Goal: Transaction & Acquisition: Purchase product/service

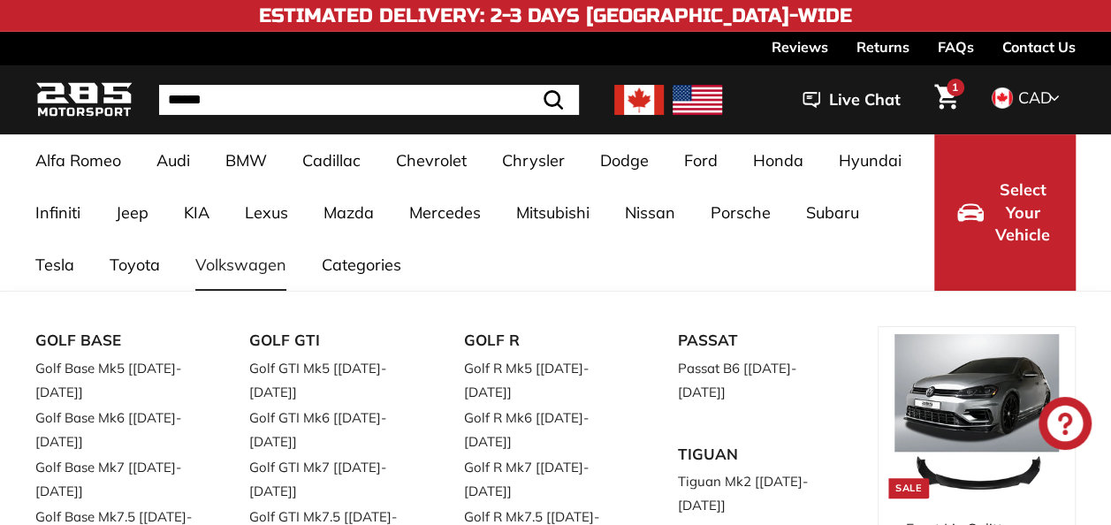
click at [258, 274] on link "Volkswagen" at bounding box center [241, 265] width 126 height 52
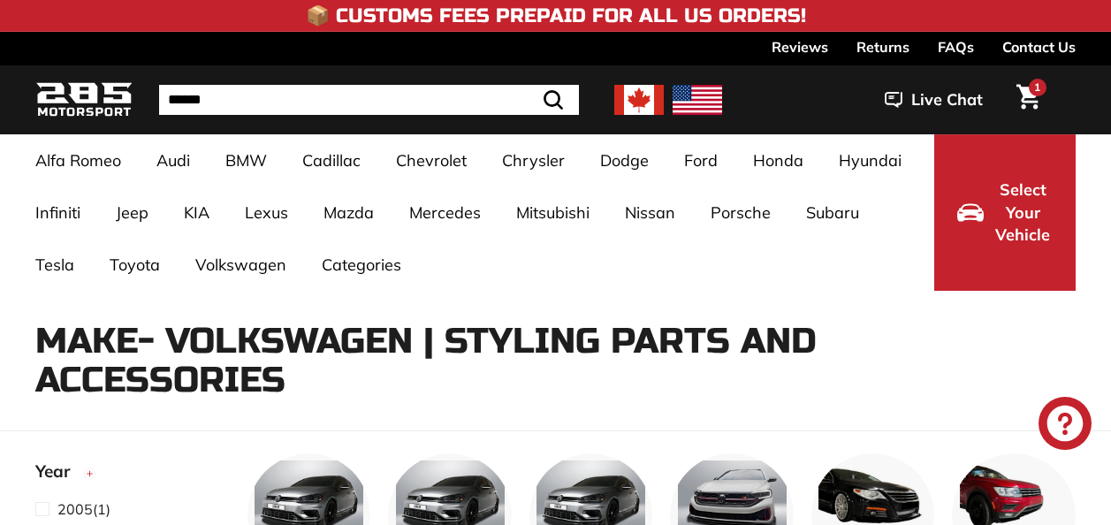
select select "**********"
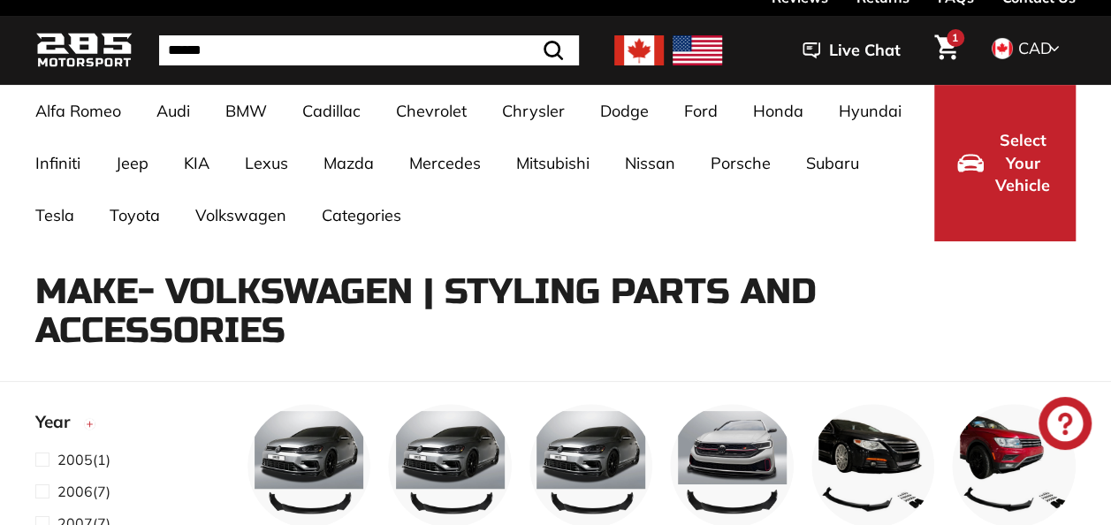
scroll to position [300, 0]
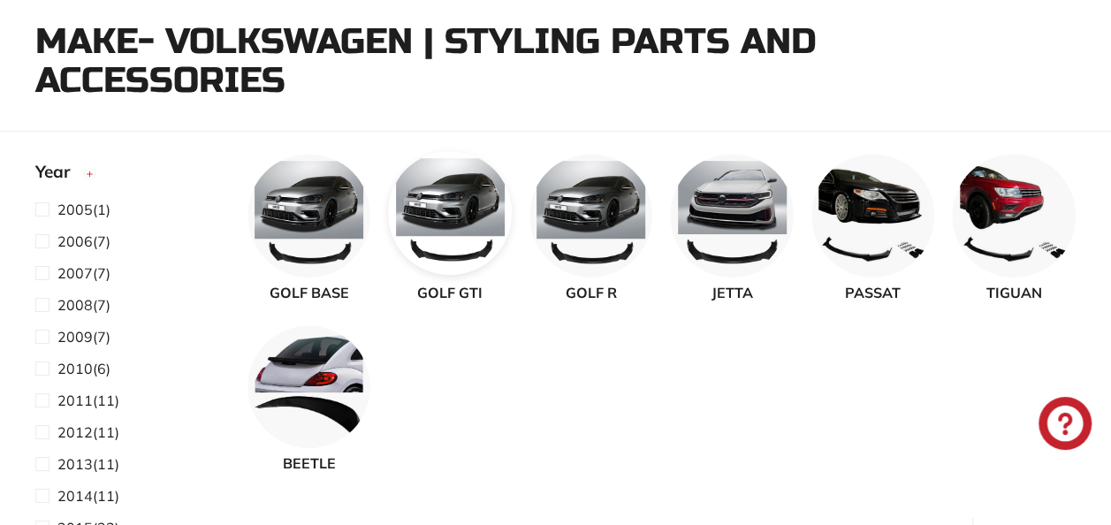
click at [482, 236] on img at bounding box center [450, 213] width 124 height 124
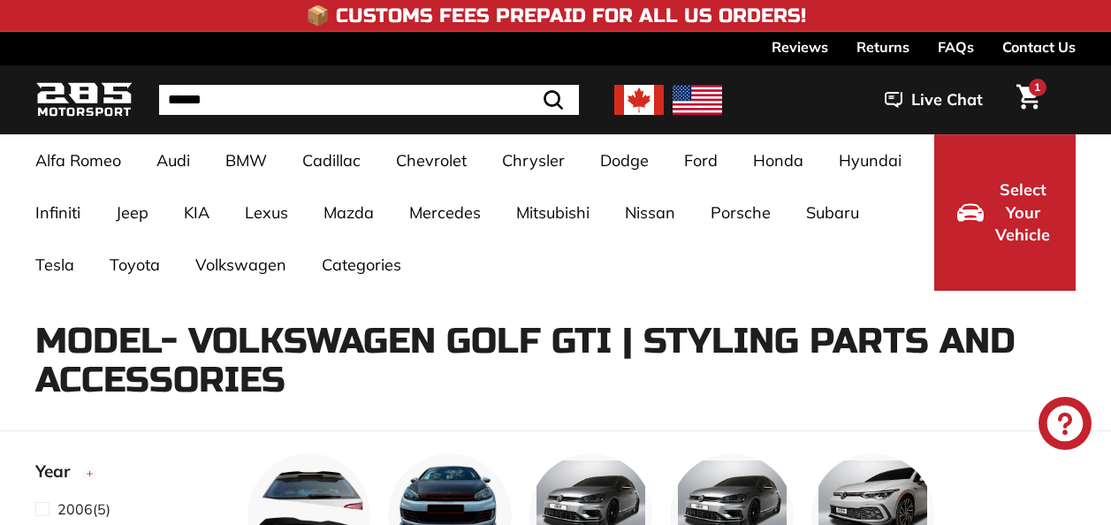
select select "**********"
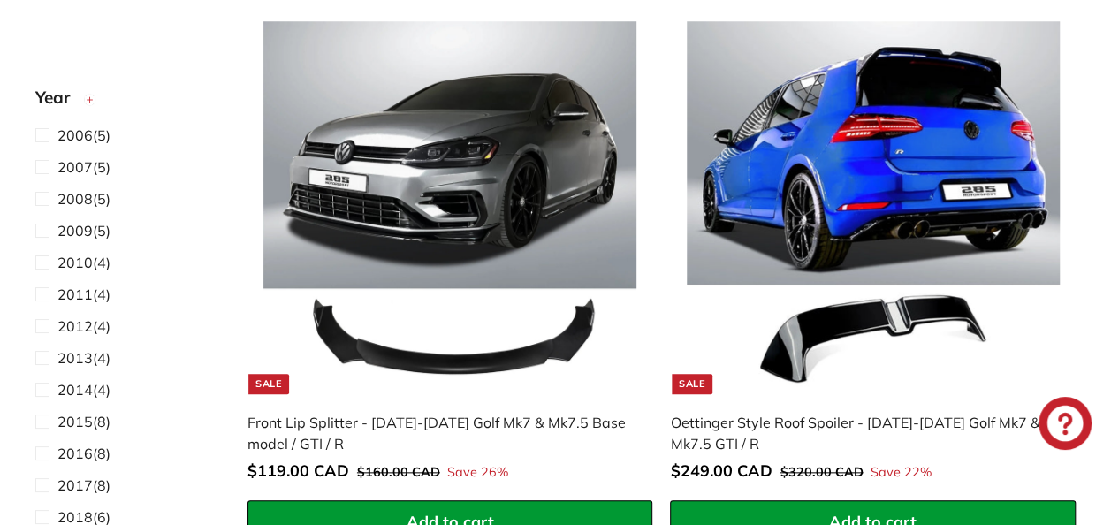
scroll to position [754, 0]
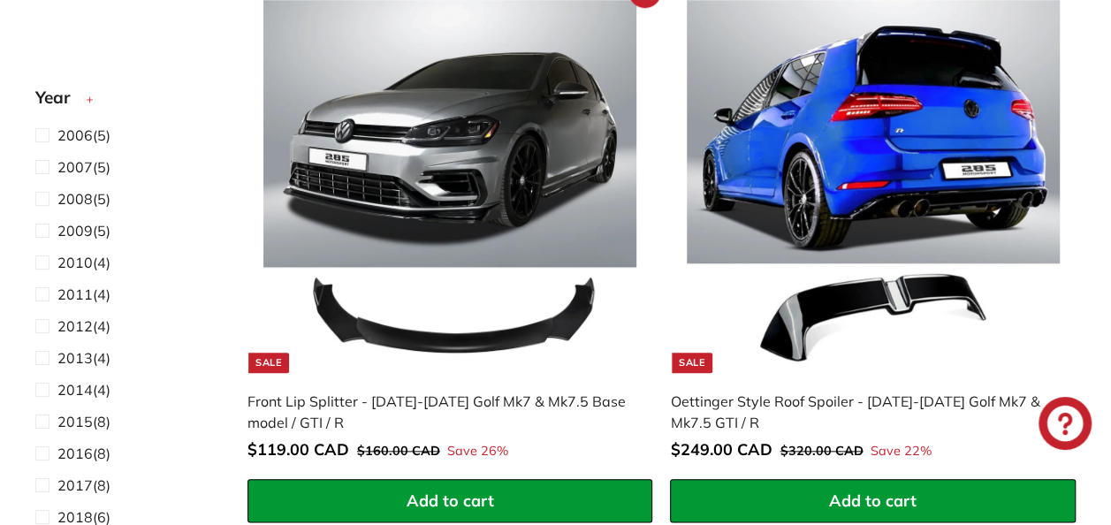
click at [323, 212] on img at bounding box center [449, 186] width 373 height 373
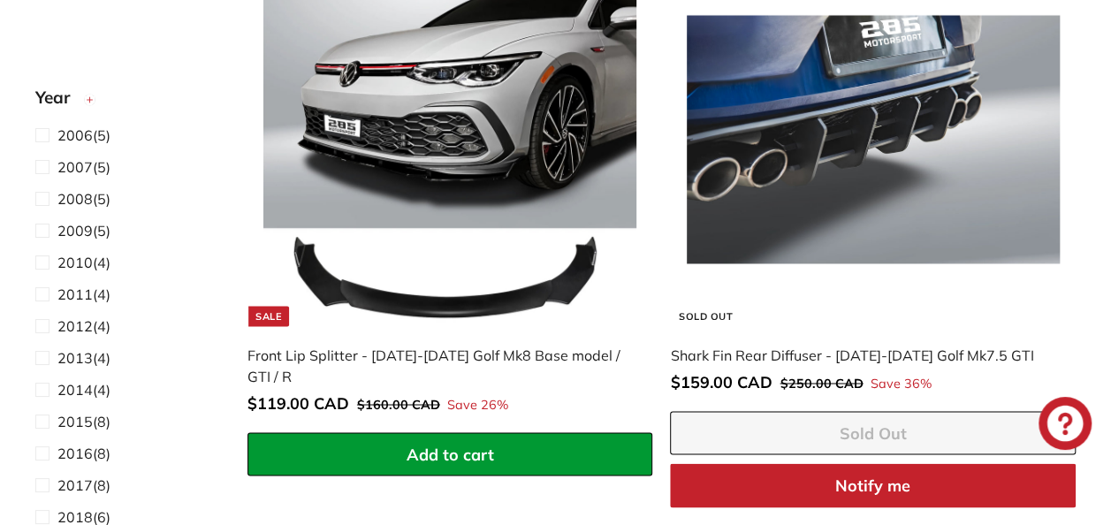
scroll to position [1338, 0]
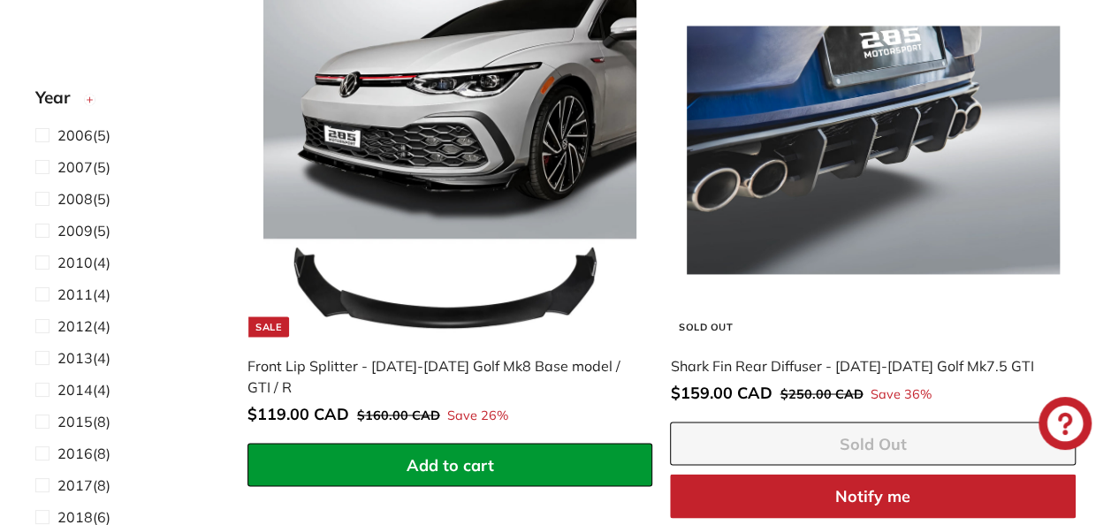
click at [533, 116] on img at bounding box center [449, 150] width 373 height 373
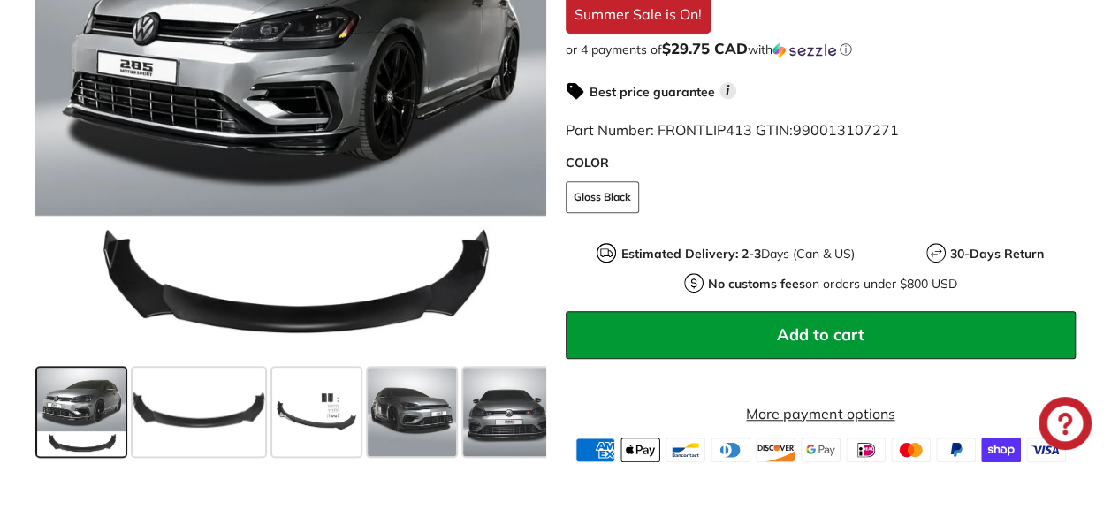
scroll to position [521, 0]
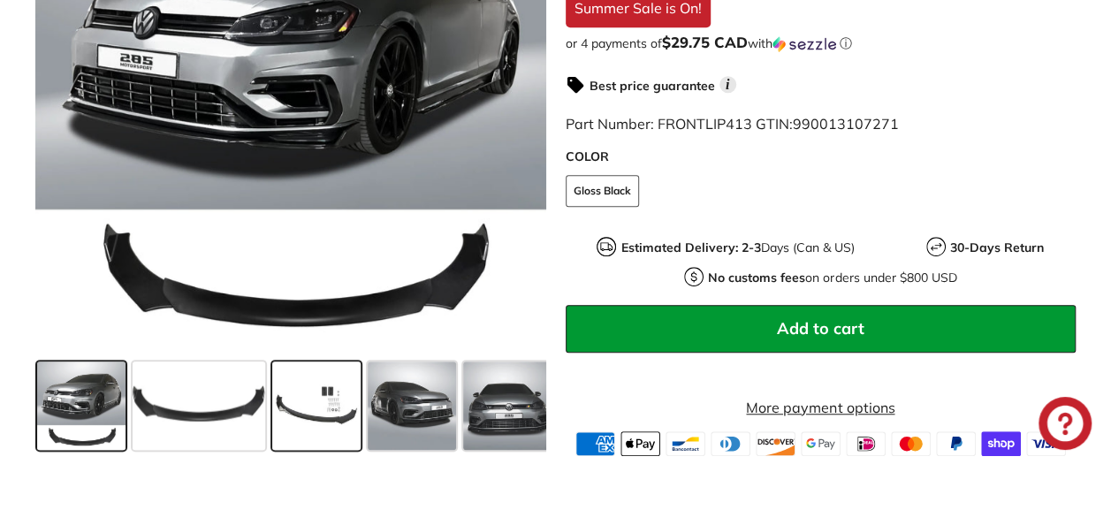
click at [323, 447] on span at bounding box center [316, 404] width 88 height 88
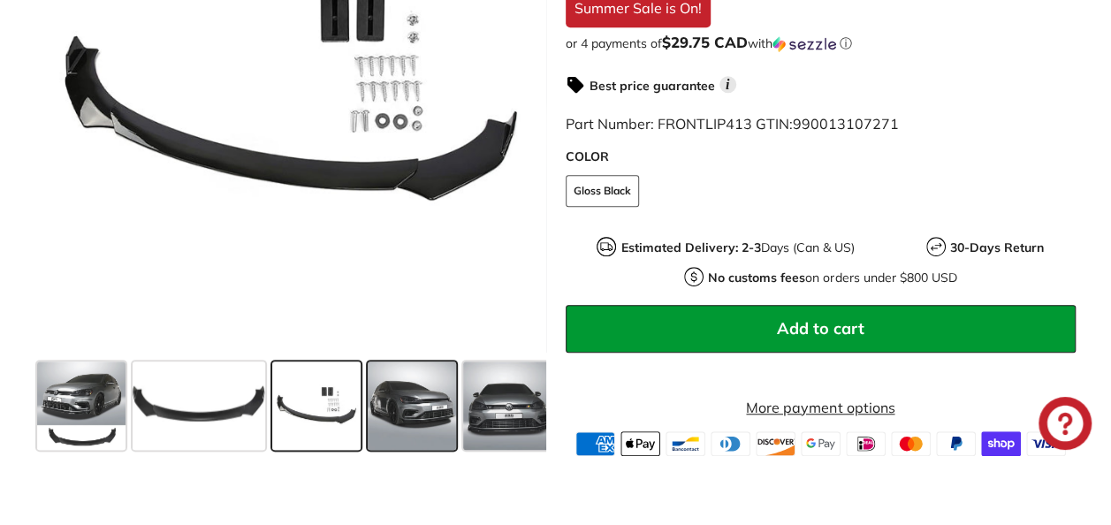
click at [421, 438] on span at bounding box center [412, 404] width 88 height 88
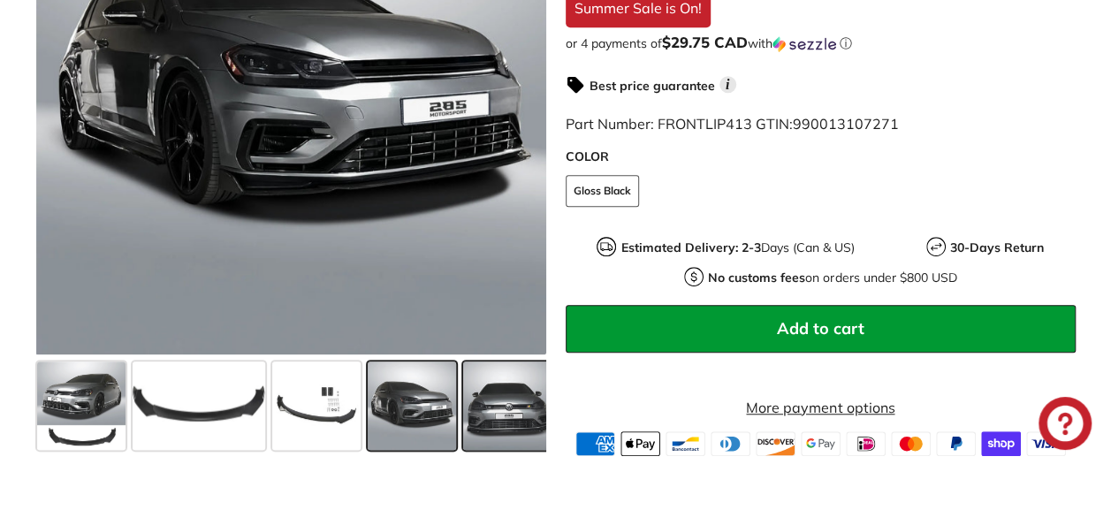
click at [481, 435] on span at bounding box center [507, 404] width 88 height 88
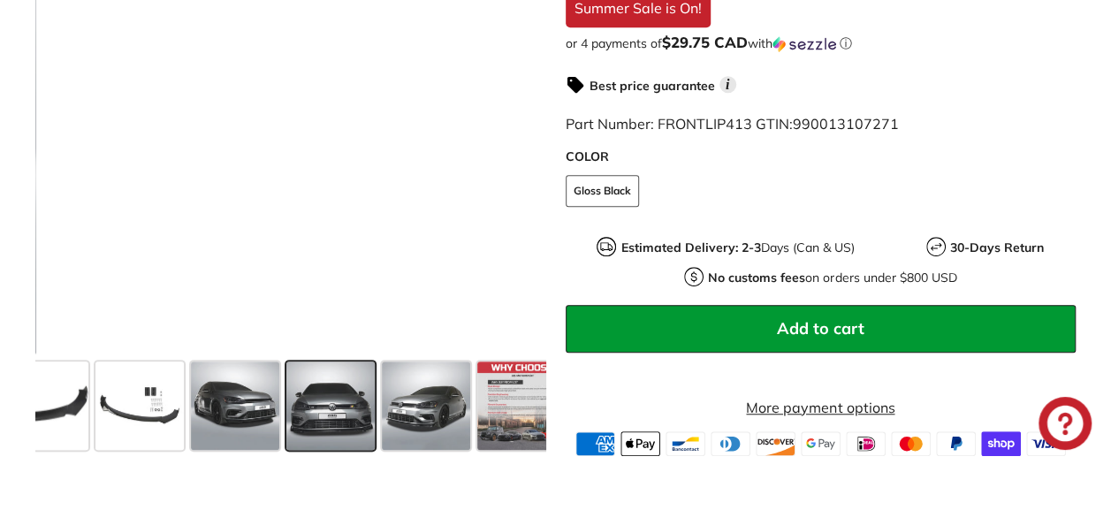
scroll to position [0, 200]
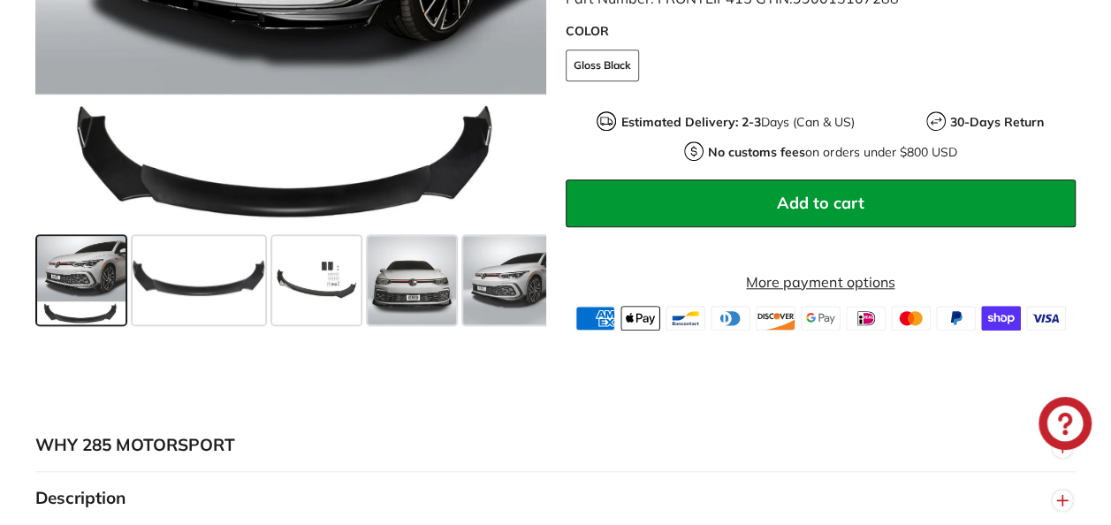
scroll to position [689, 0]
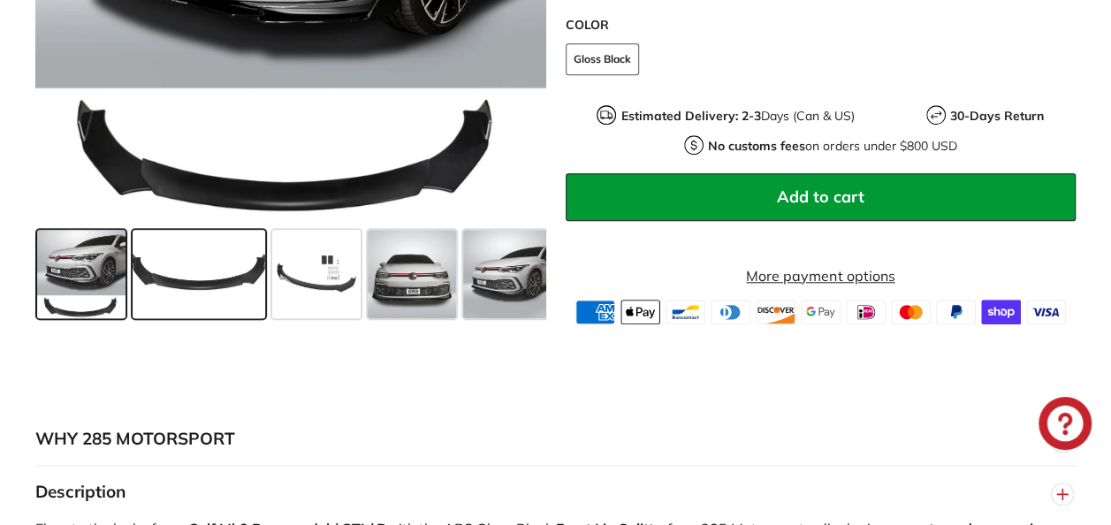
click at [192, 295] on span at bounding box center [199, 273] width 133 height 88
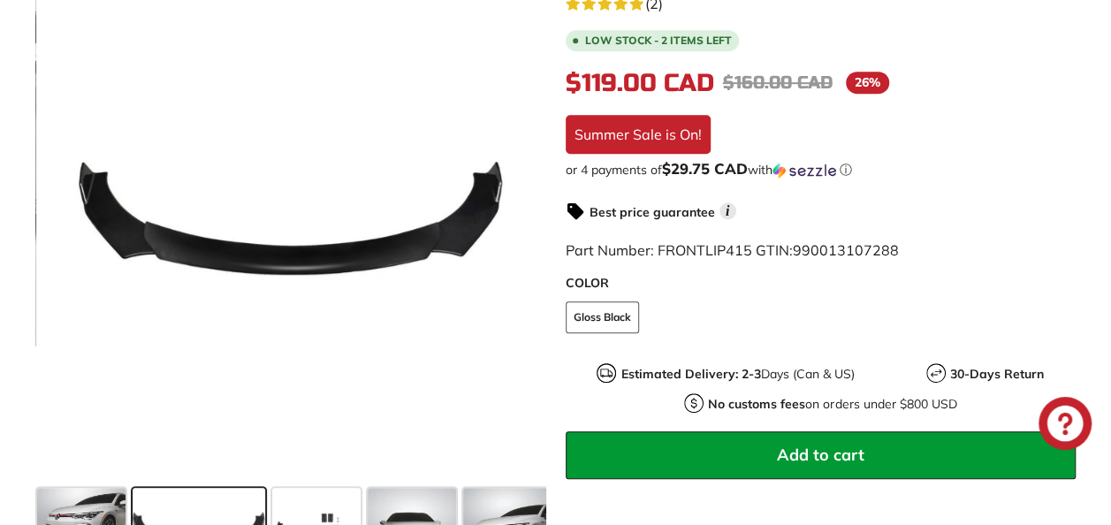
scroll to position [615, 0]
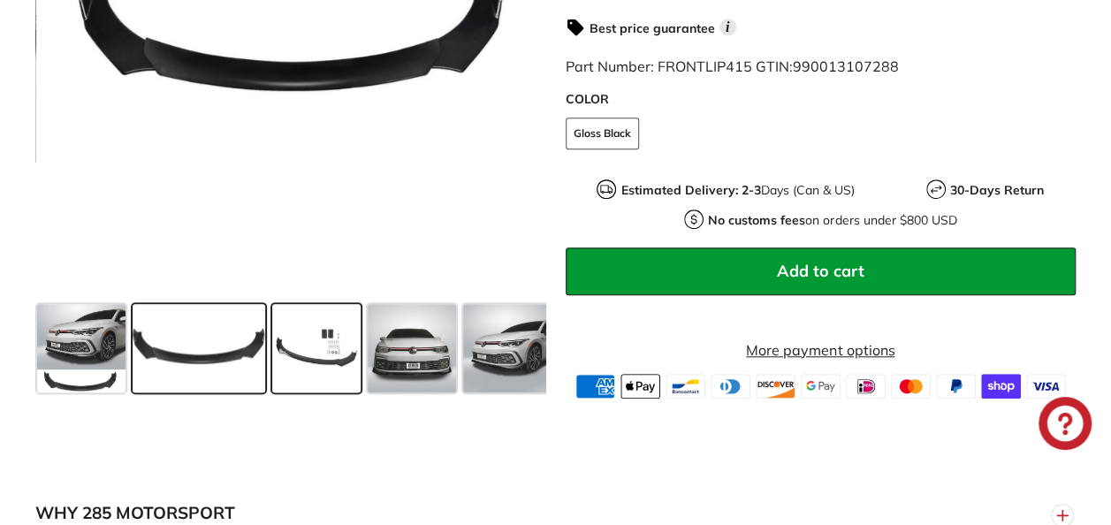
click at [307, 366] on span at bounding box center [316, 347] width 88 height 88
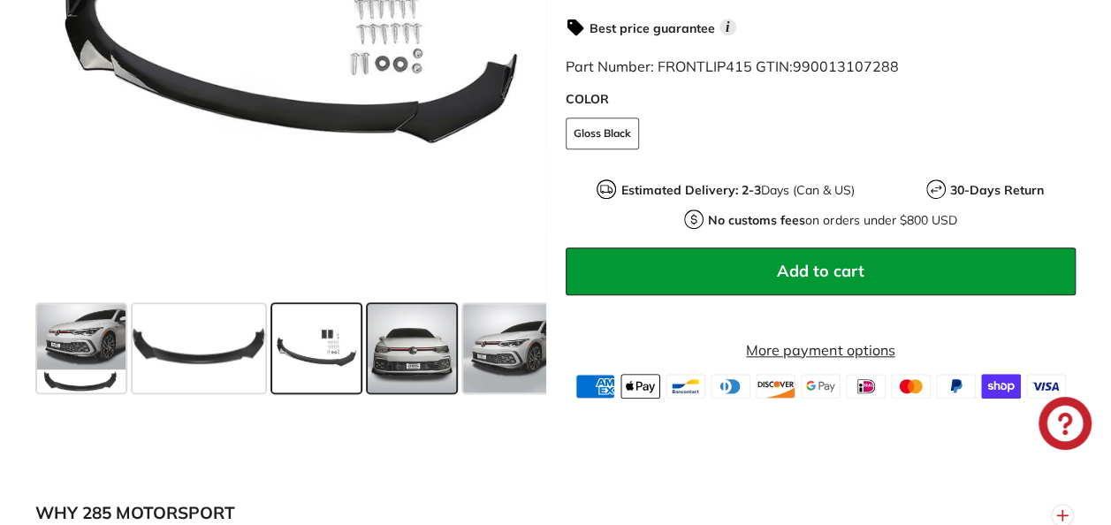
click at [413, 353] on span at bounding box center [412, 347] width 88 height 88
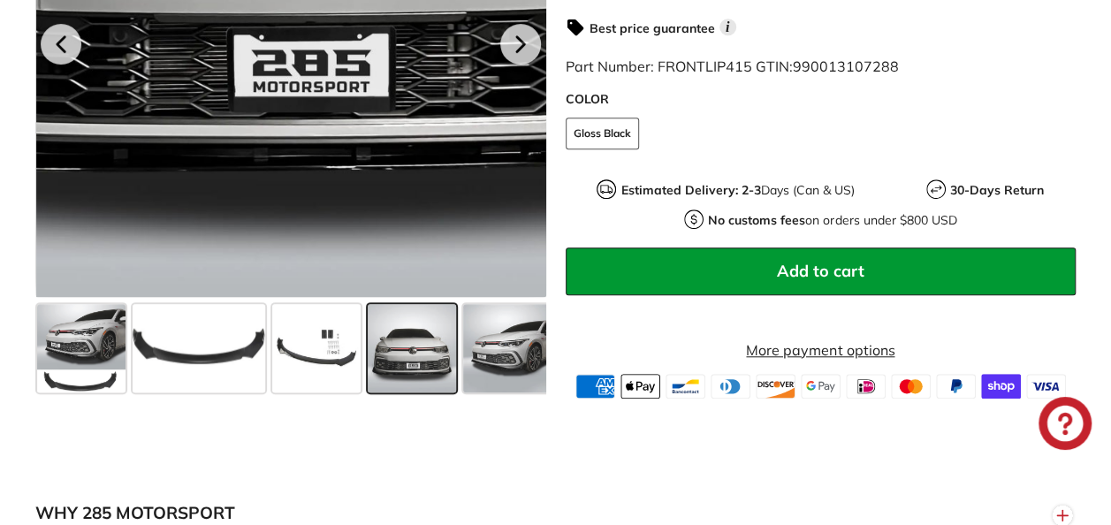
click at [285, 230] on div at bounding box center [291, 41] width 511 height 511
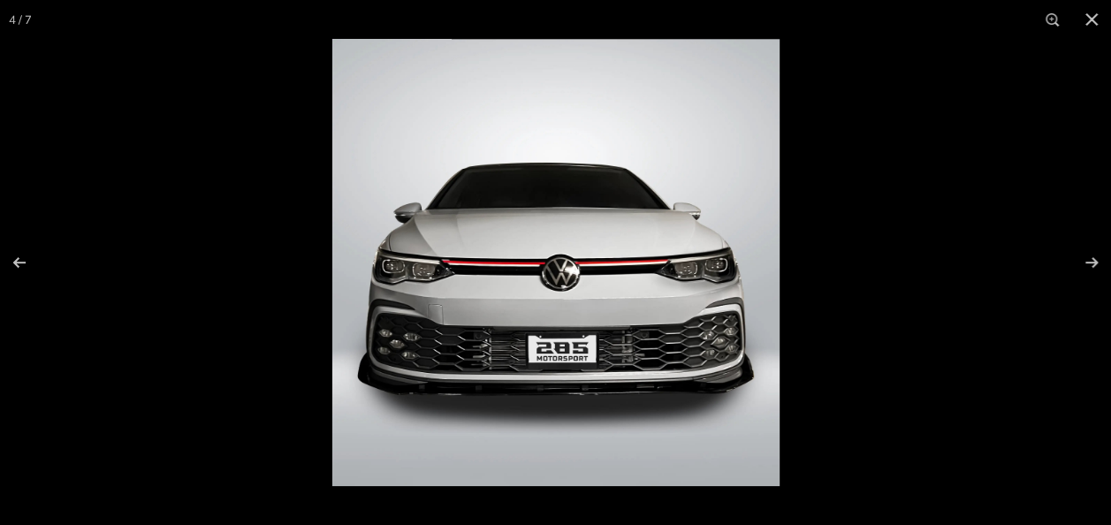
click at [401, 292] on img at bounding box center [555, 262] width 447 height 447
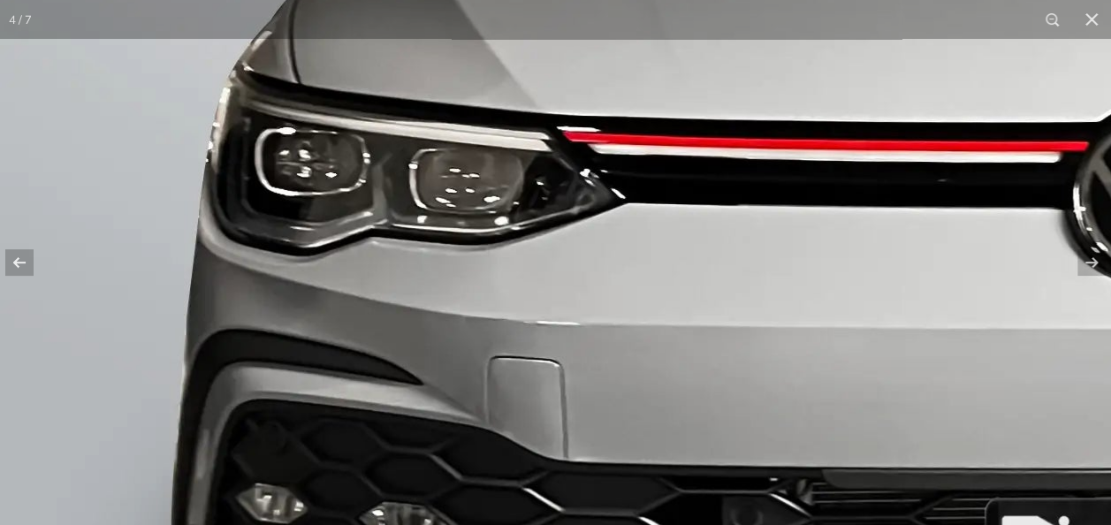
scroll to position [984, 0]
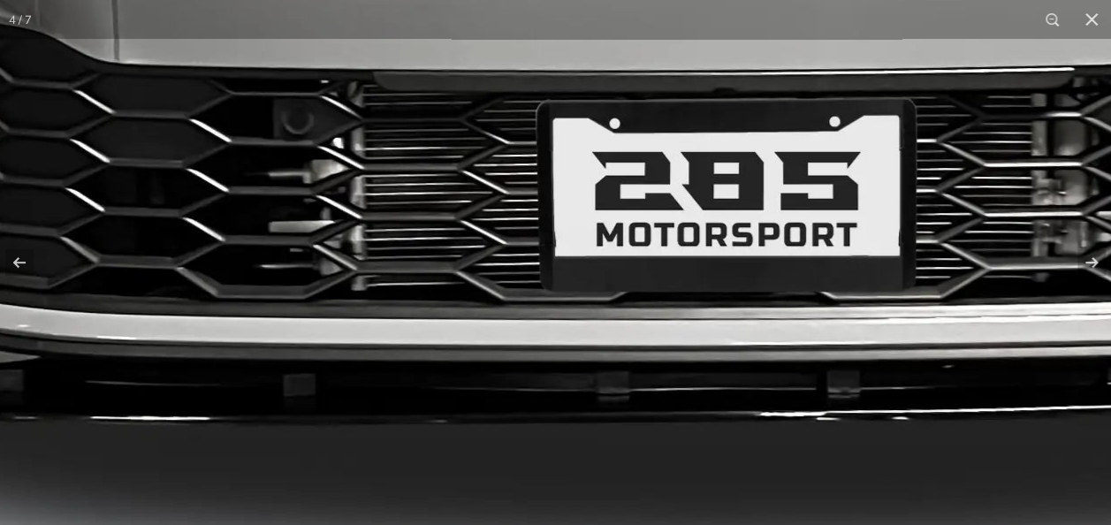
click at [1089, 30] on button at bounding box center [1091, 19] width 39 height 39
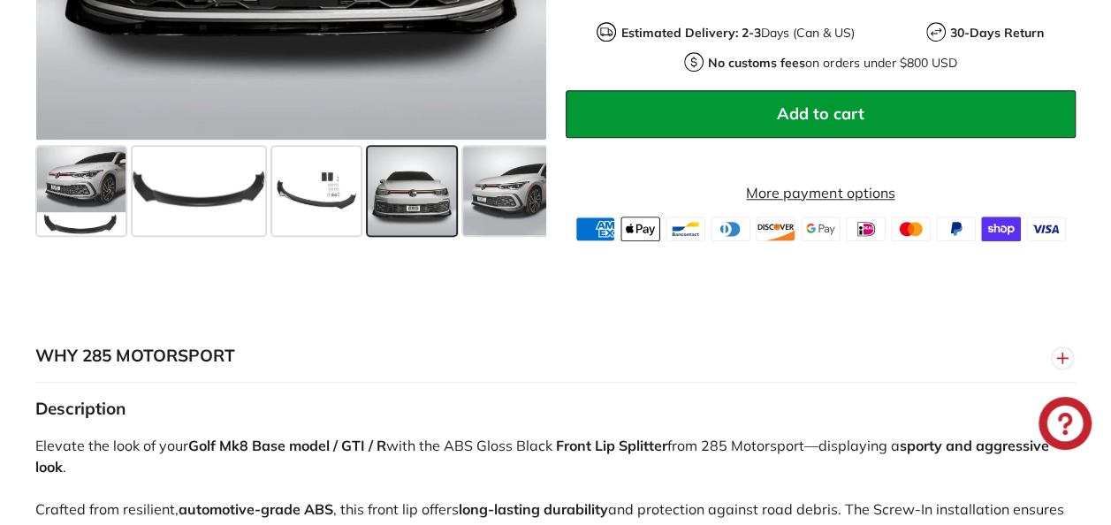
scroll to position [785, 0]
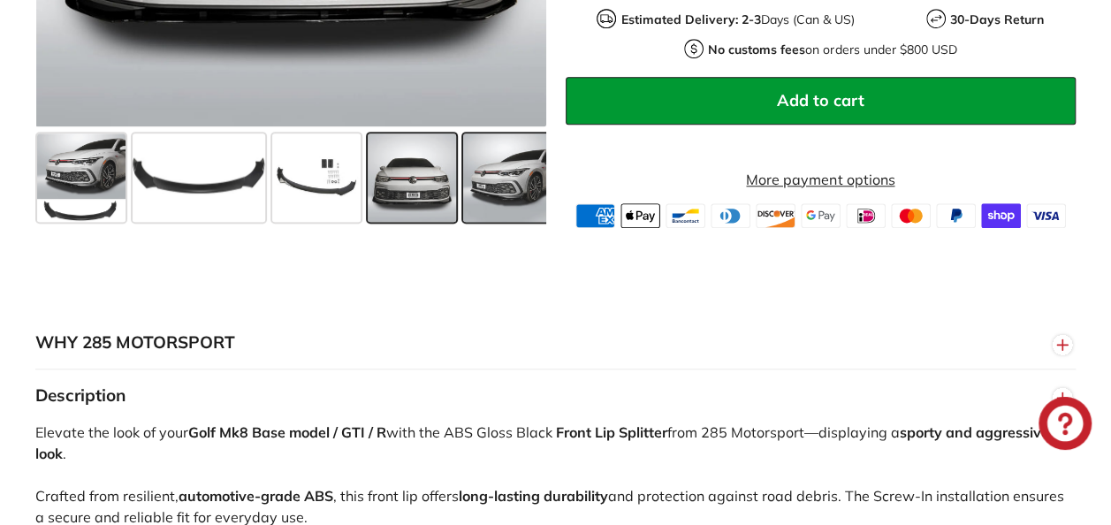
click at [512, 221] on span at bounding box center [507, 177] width 88 height 88
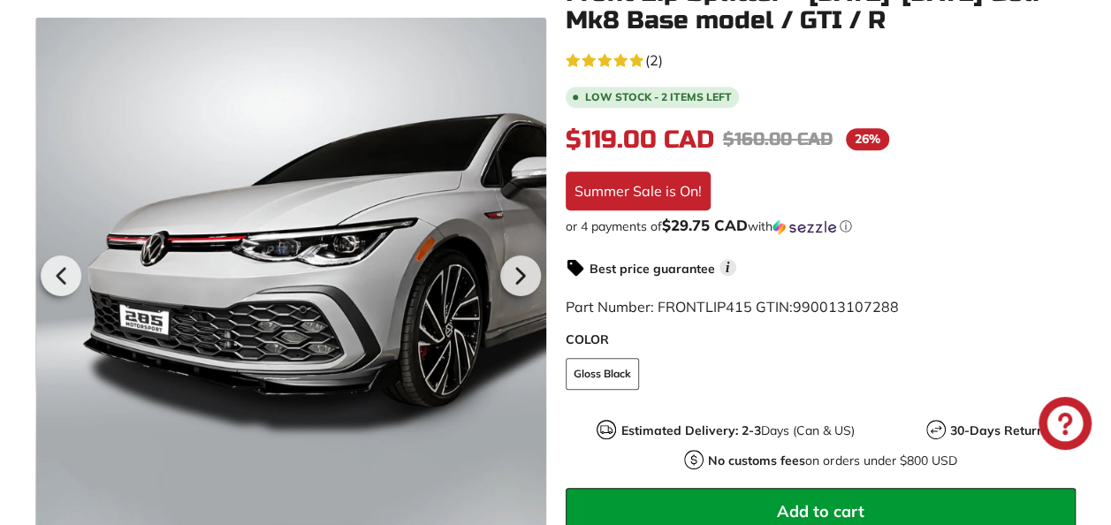
scroll to position [412, 0]
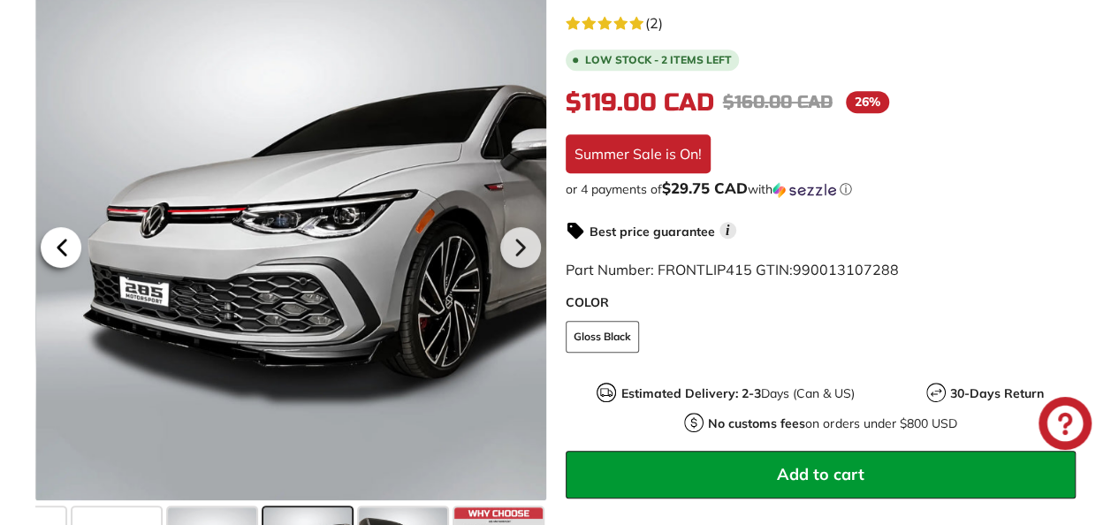
click at [62, 254] on icon at bounding box center [61, 246] width 7 height 15
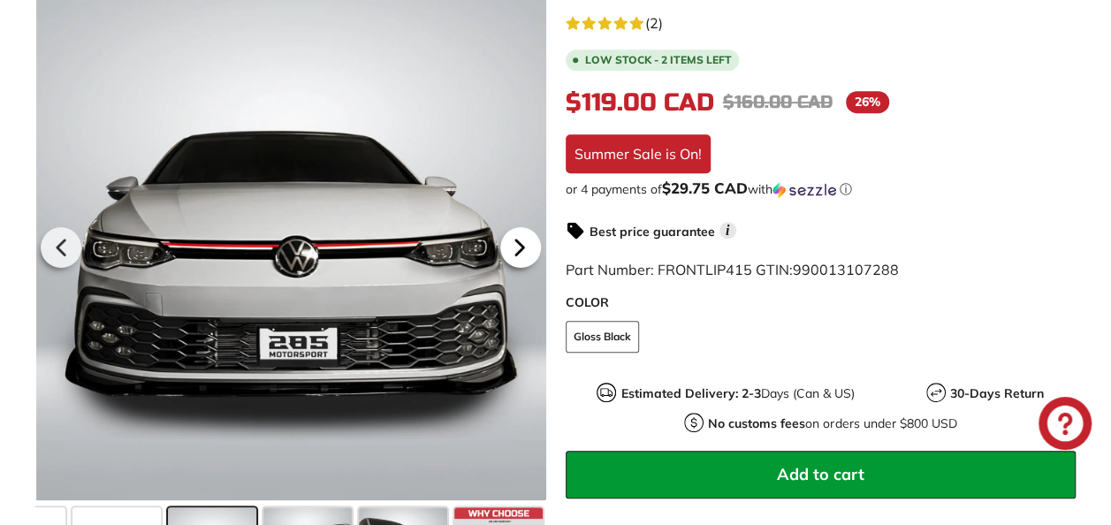
click at [530, 267] on icon at bounding box center [519, 246] width 41 height 41
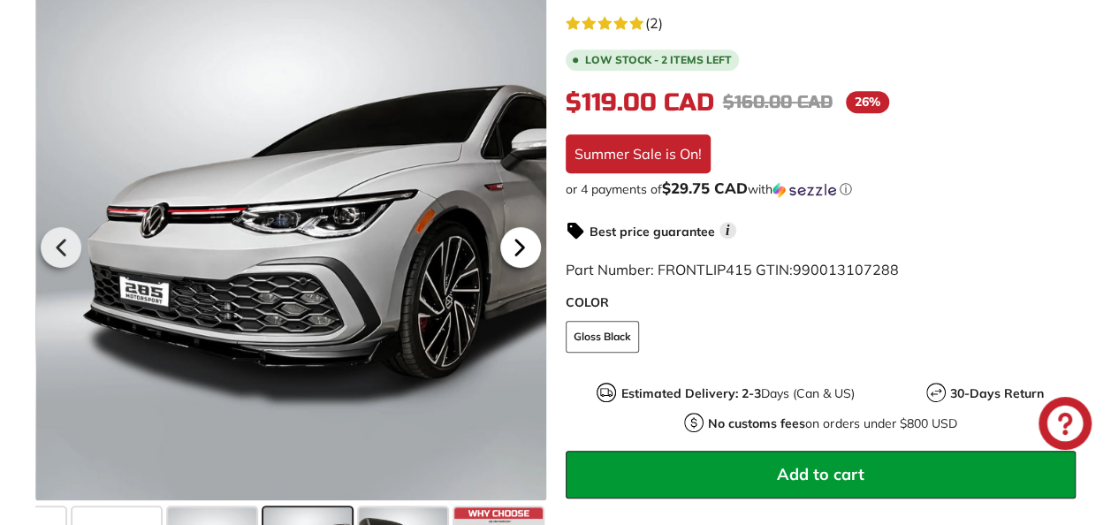
click at [530, 267] on icon at bounding box center [519, 246] width 41 height 41
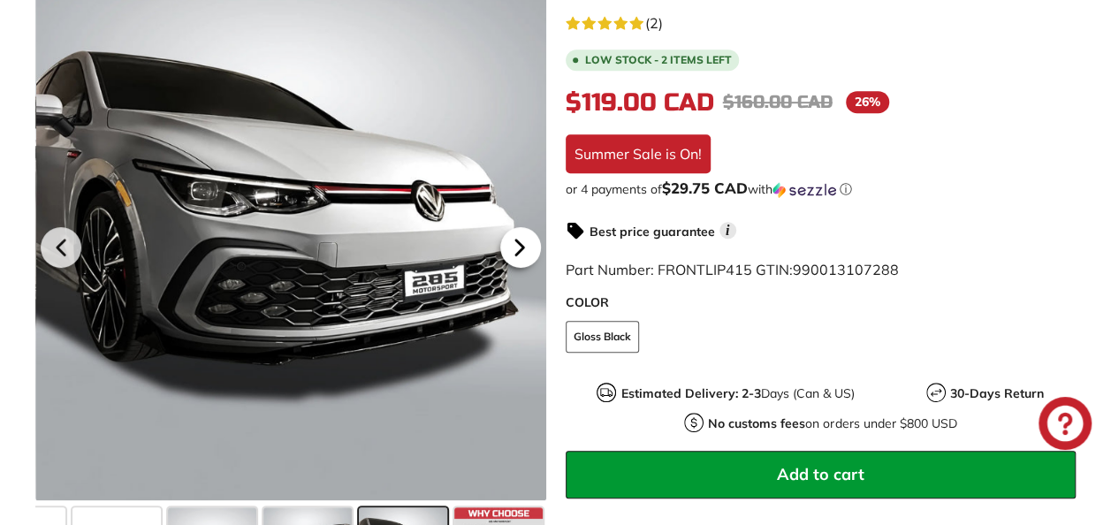
click at [530, 267] on icon at bounding box center [519, 246] width 41 height 41
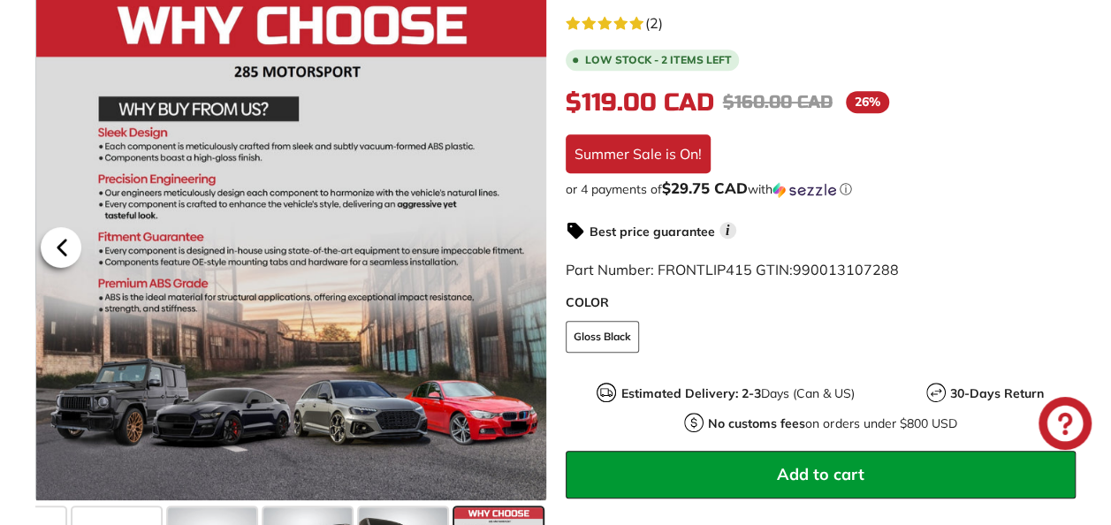
click at [71, 267] on icon at bounding box center [62, 246] width 41 height 41
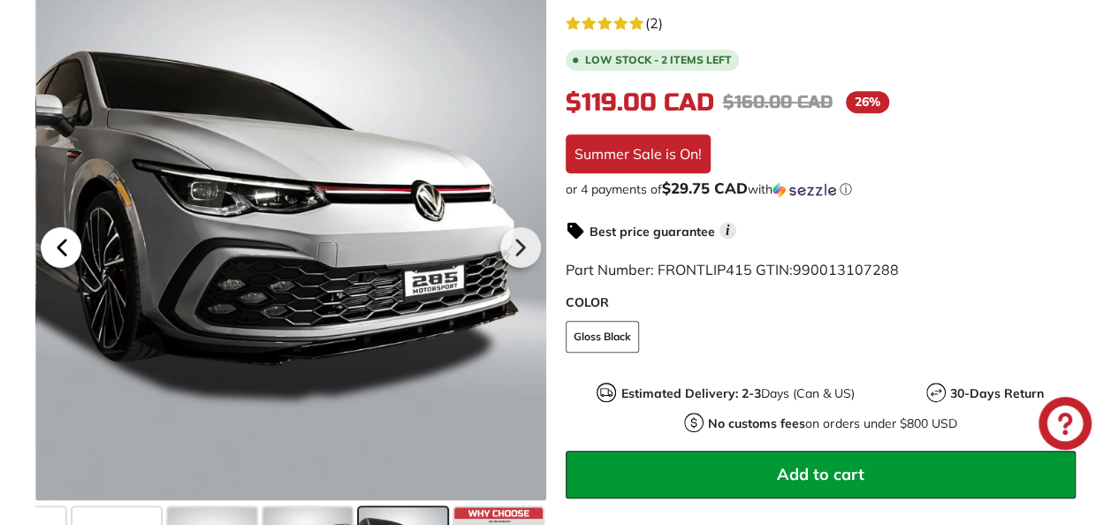
click at [70, 267] on icon at bounding box center [62, 246] width 41 height 41
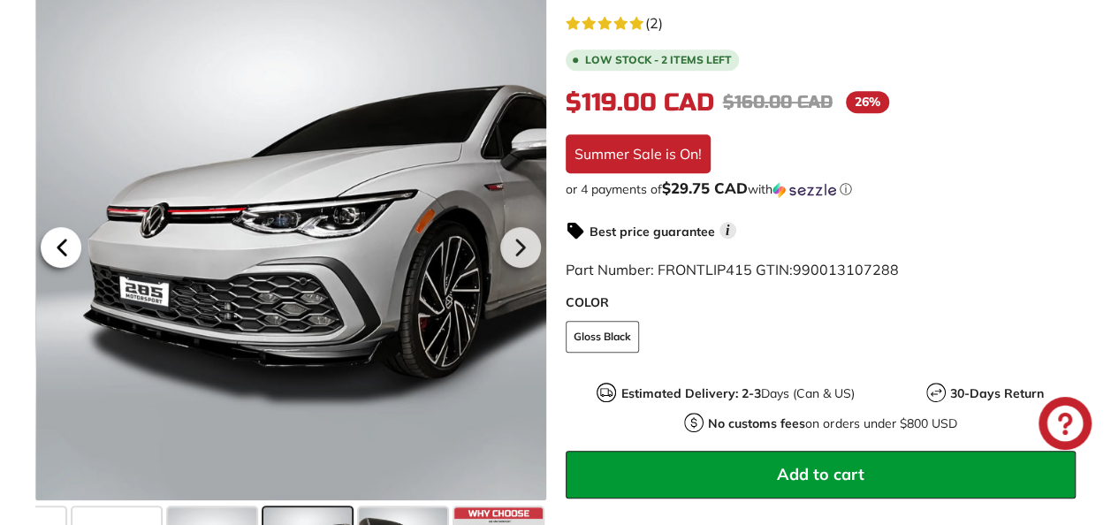
click at [70, 267] on icon at bounding box center [62, 246] width 41 height 41
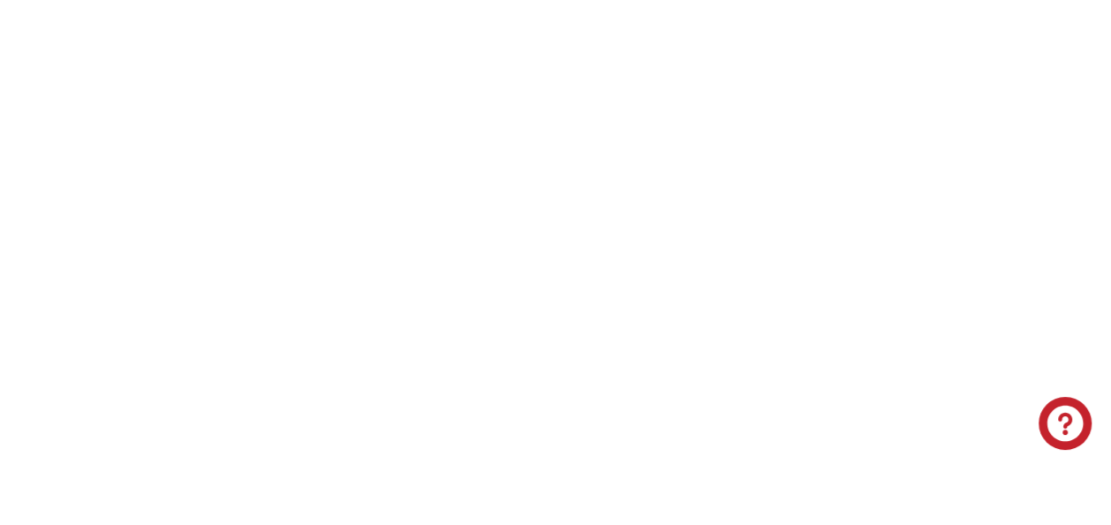
scroll to position [3054, 0]
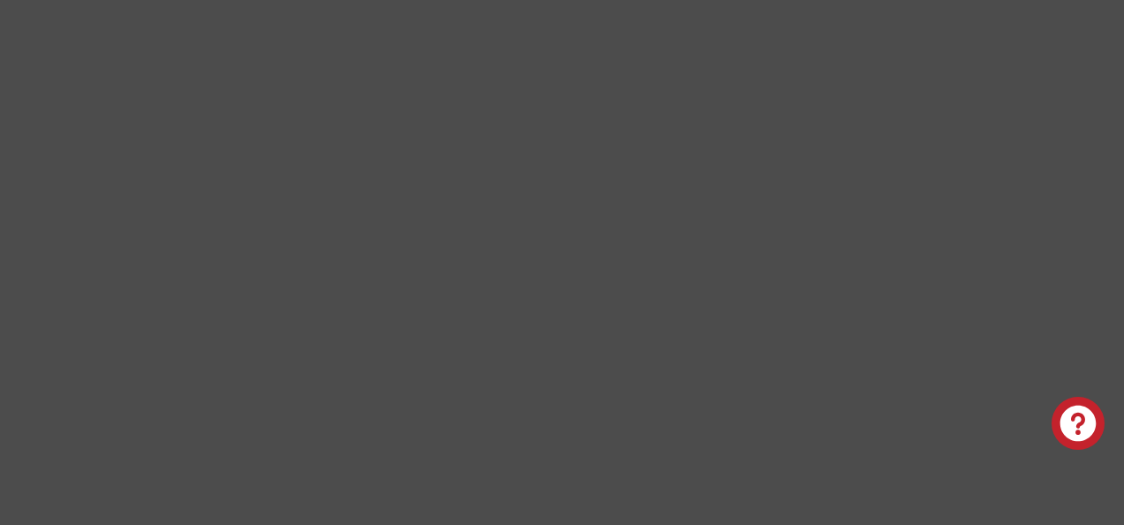
scroll to position [0, 193]
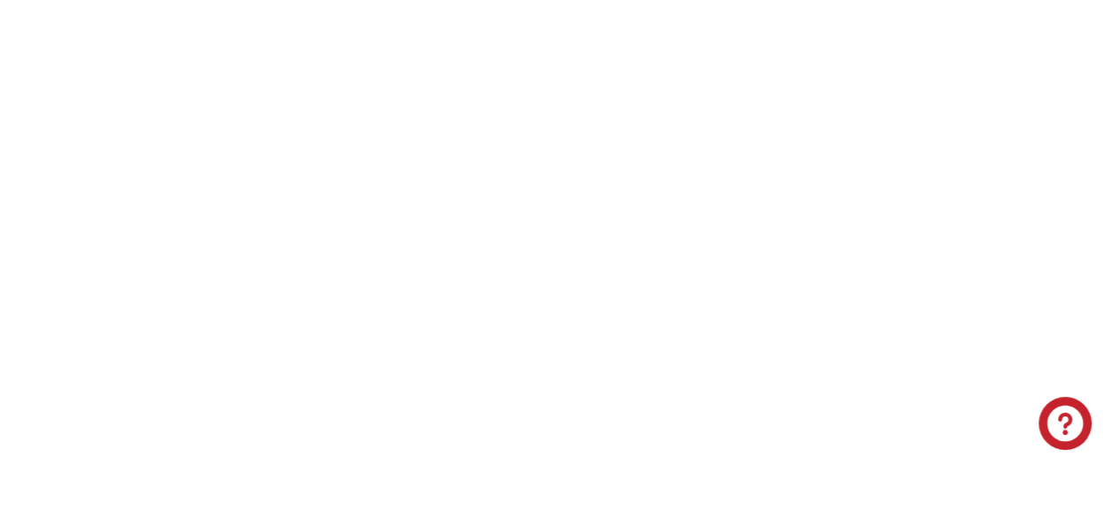
scroll to position [3013, 0]
